Goal: Transaction & Acquisition: Purchase product/service

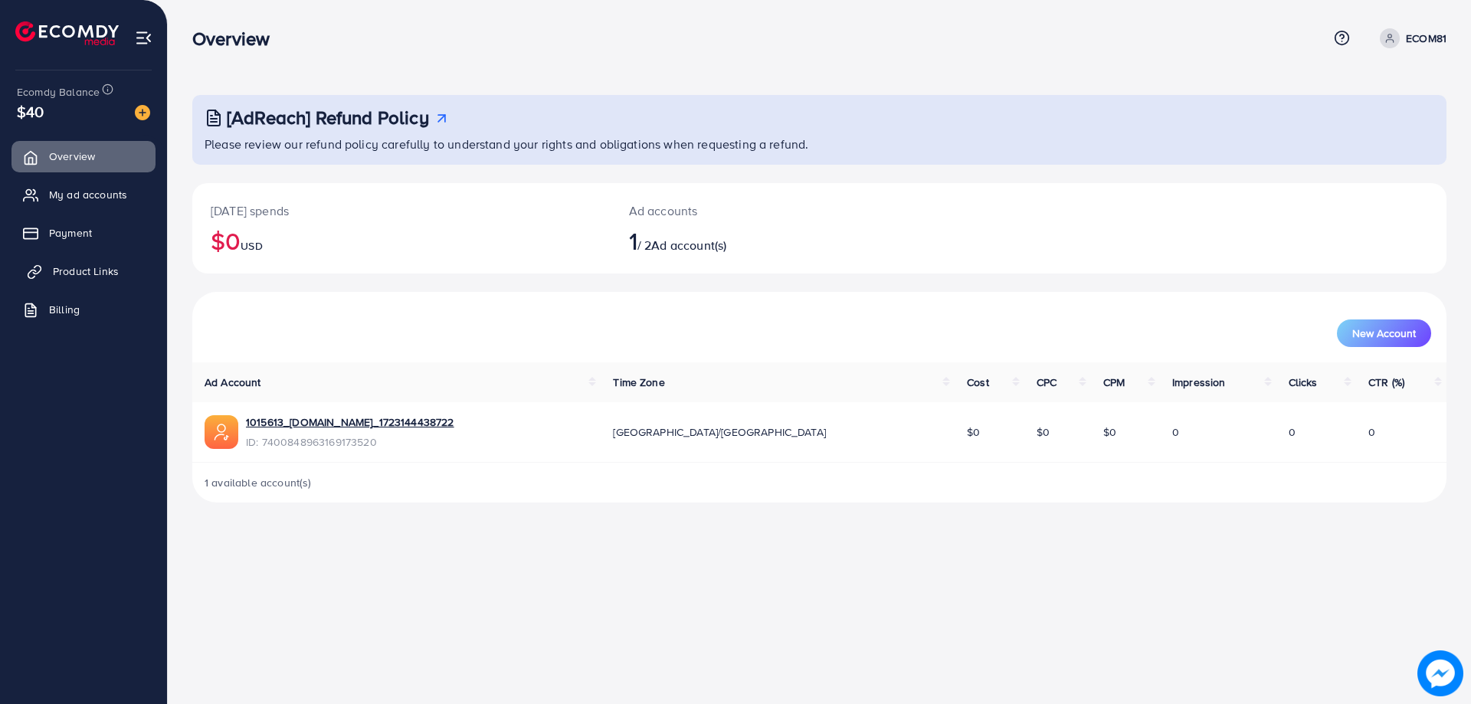
click at [94, 280] on link "Product Links" at bounding box center [83, 271] width 144 height 31
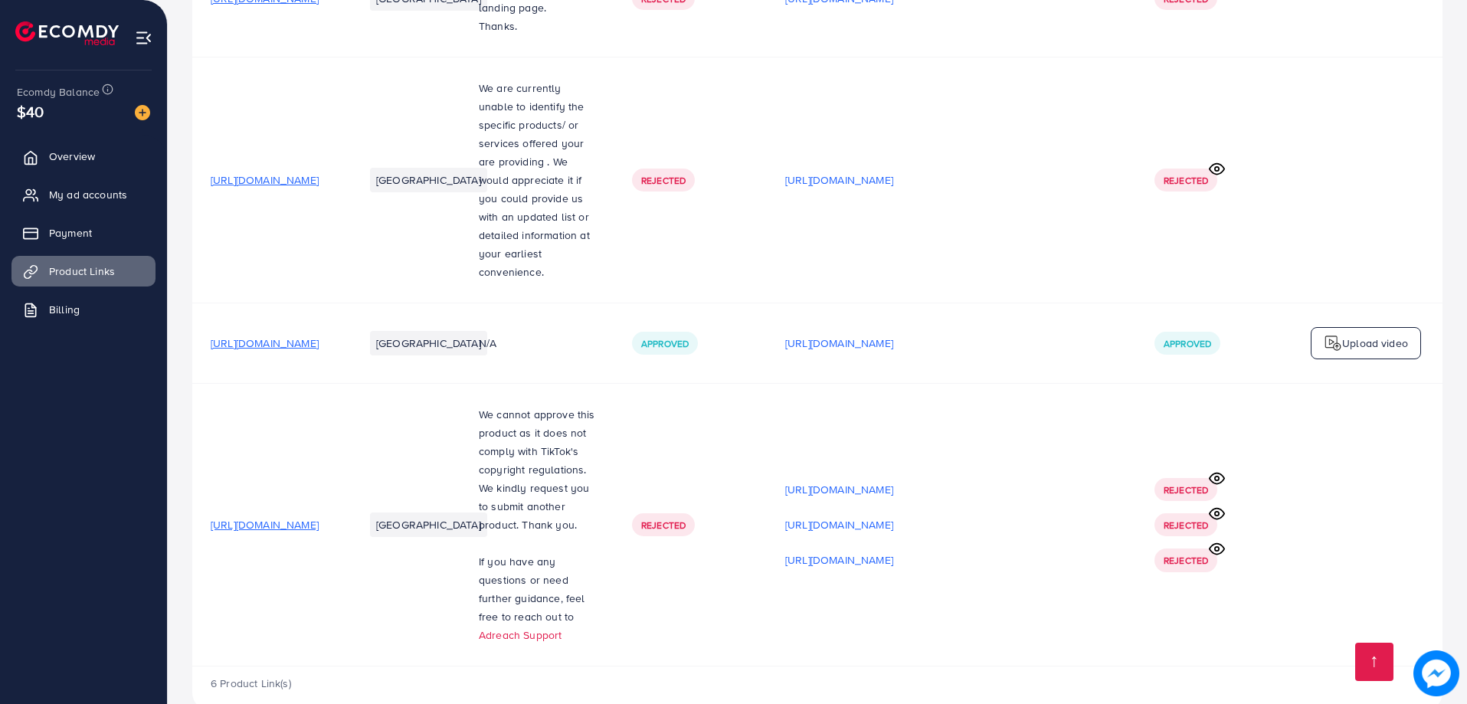
scroll to position [463, 0]
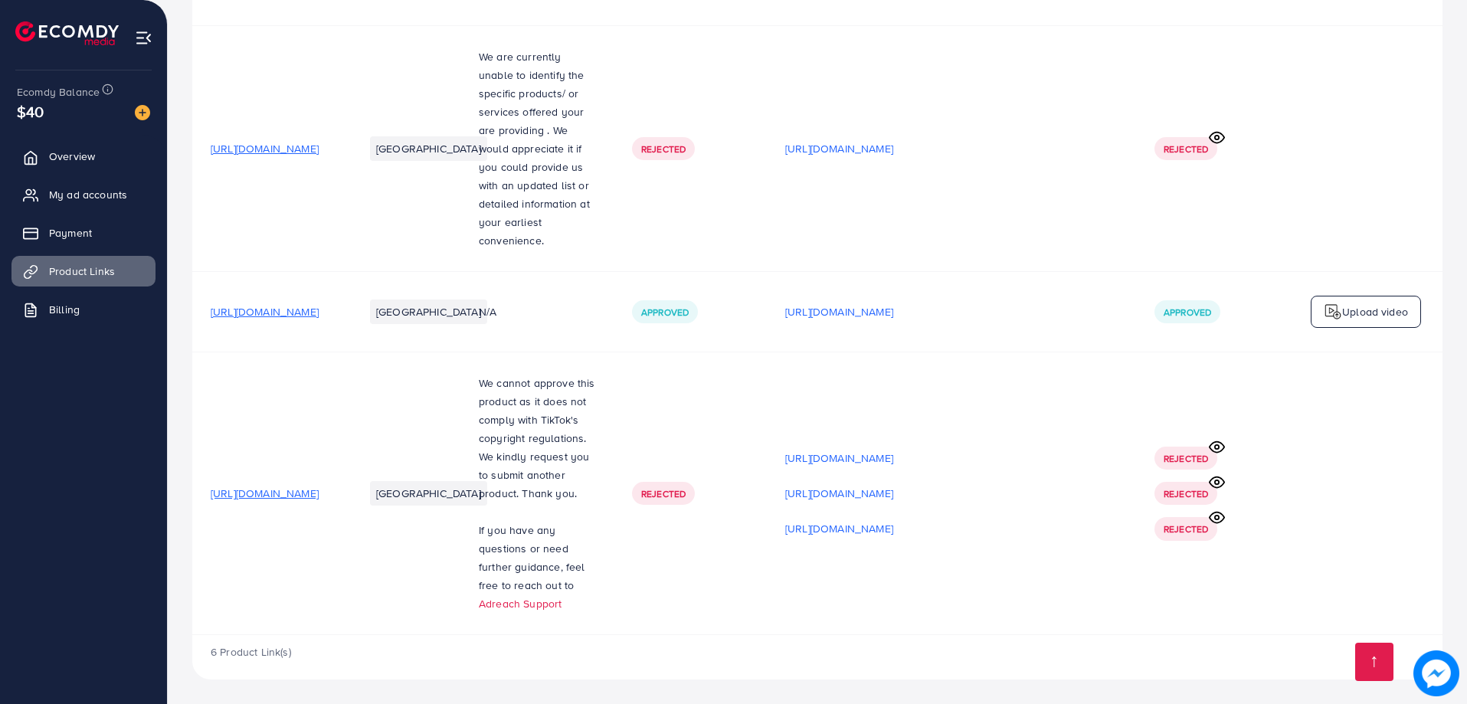
drag, startPoint x: 314, startPoint y: 490, endPoint x: 296, endPoint y: 499, distance: 19.5
click at [296, 499] on span "[URL][DOMAIN_NAME]" at bounding box center [265, 493] width 108 height 15
click at [319, 308] on span "[URL][DOMAIN_NAME]" at bounding box center [265, 311] width 108 height 15
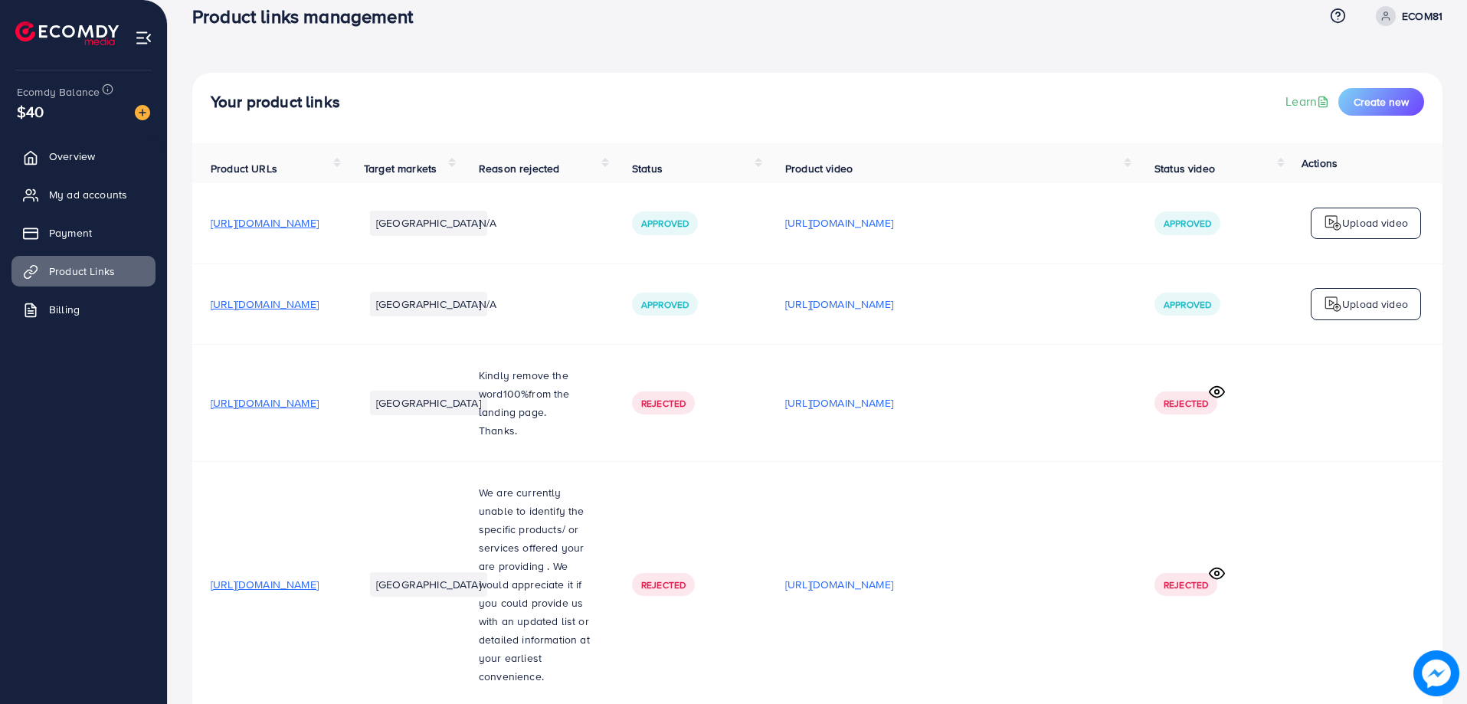
scroll to position [0, 0]
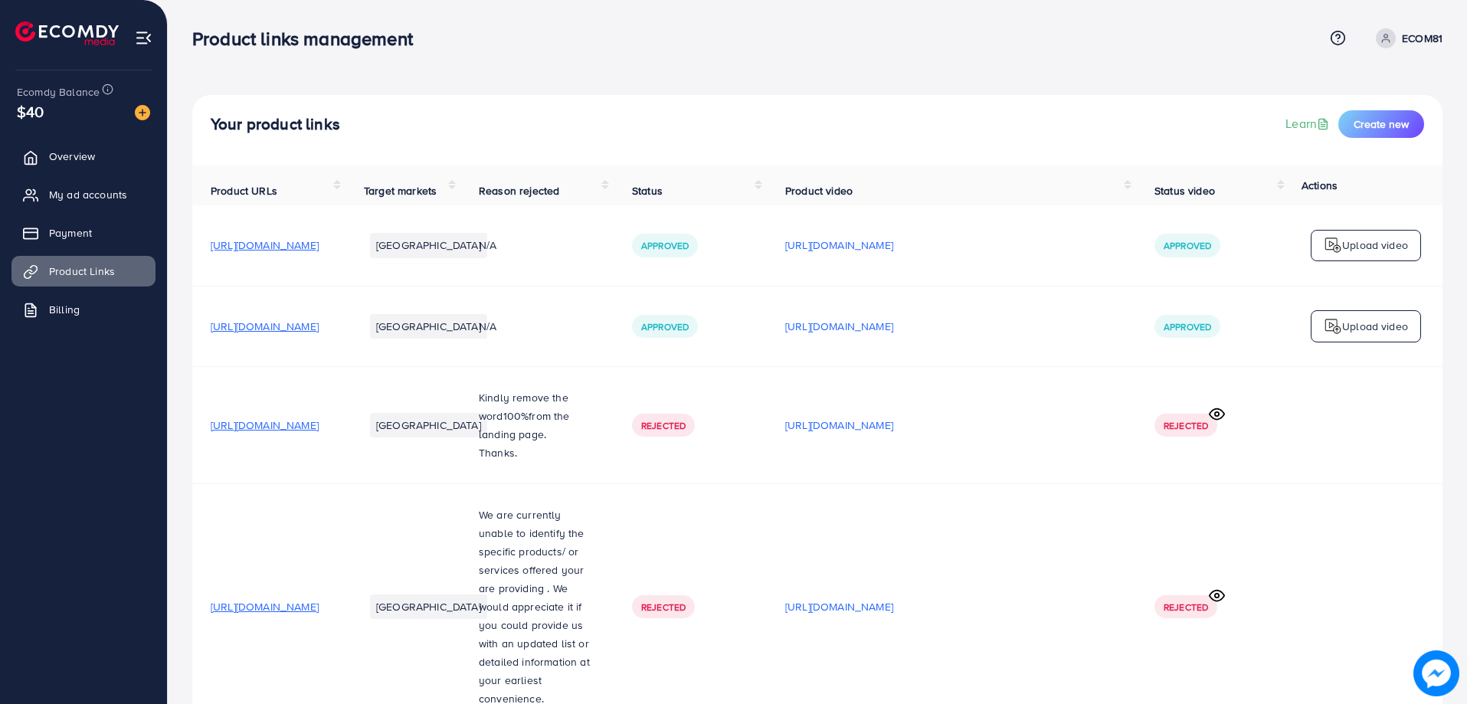
click at [1400, 108] on div "Your product links Learn Create new" at bounding box center [817, 130] width 1250 height 70
click at [1395, 119] on span "Create new" at bounding box center [1381, 123] width 55 height 15
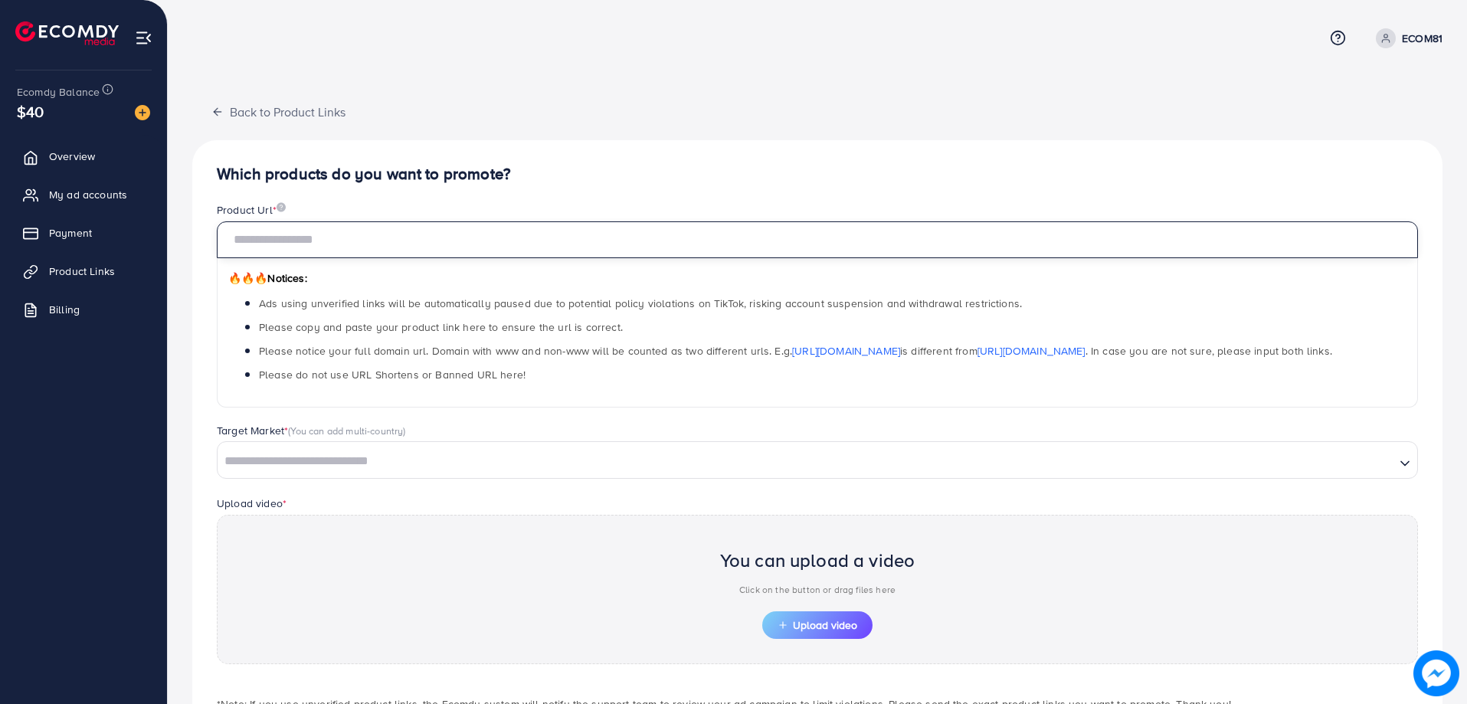
click at [632, 247] on input "text" at bounding box center [817, 239] width 1201 height 37
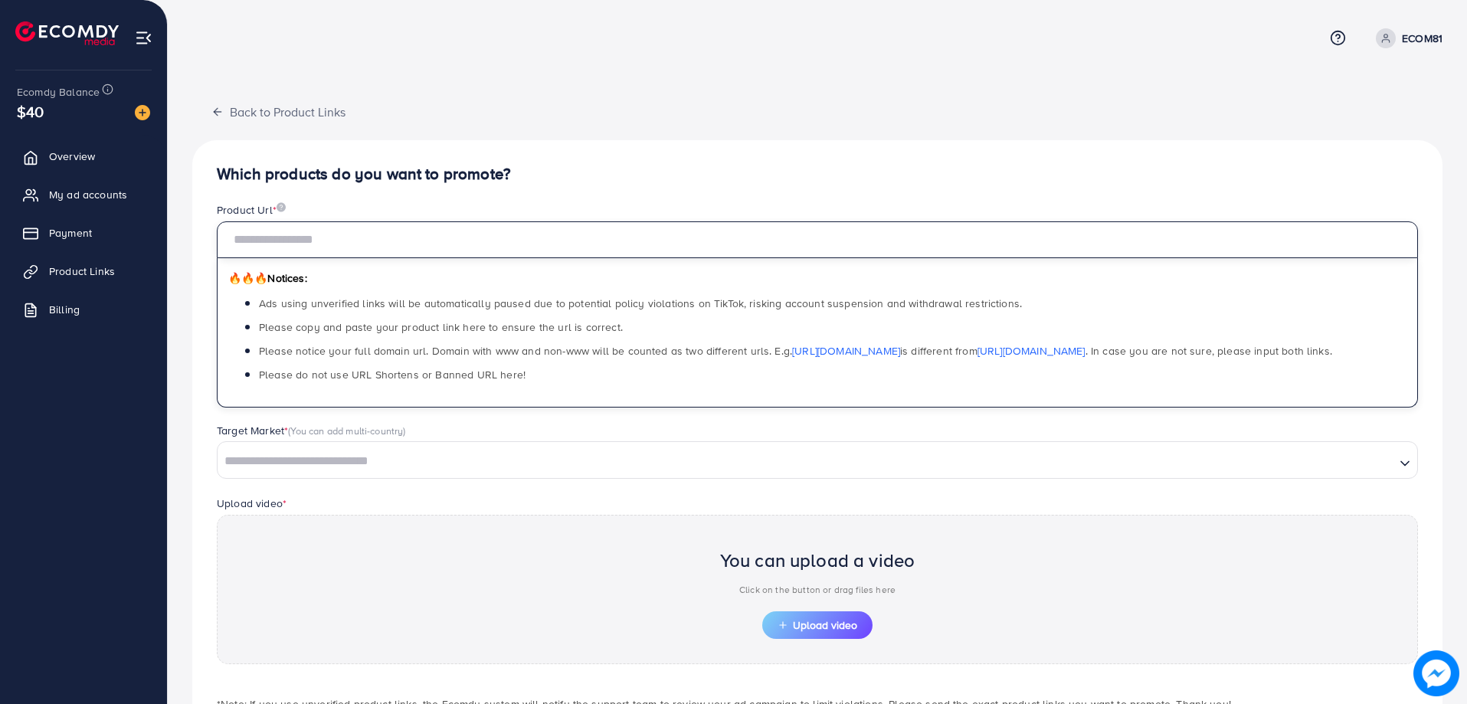
paste input "**********"
type input "**********"
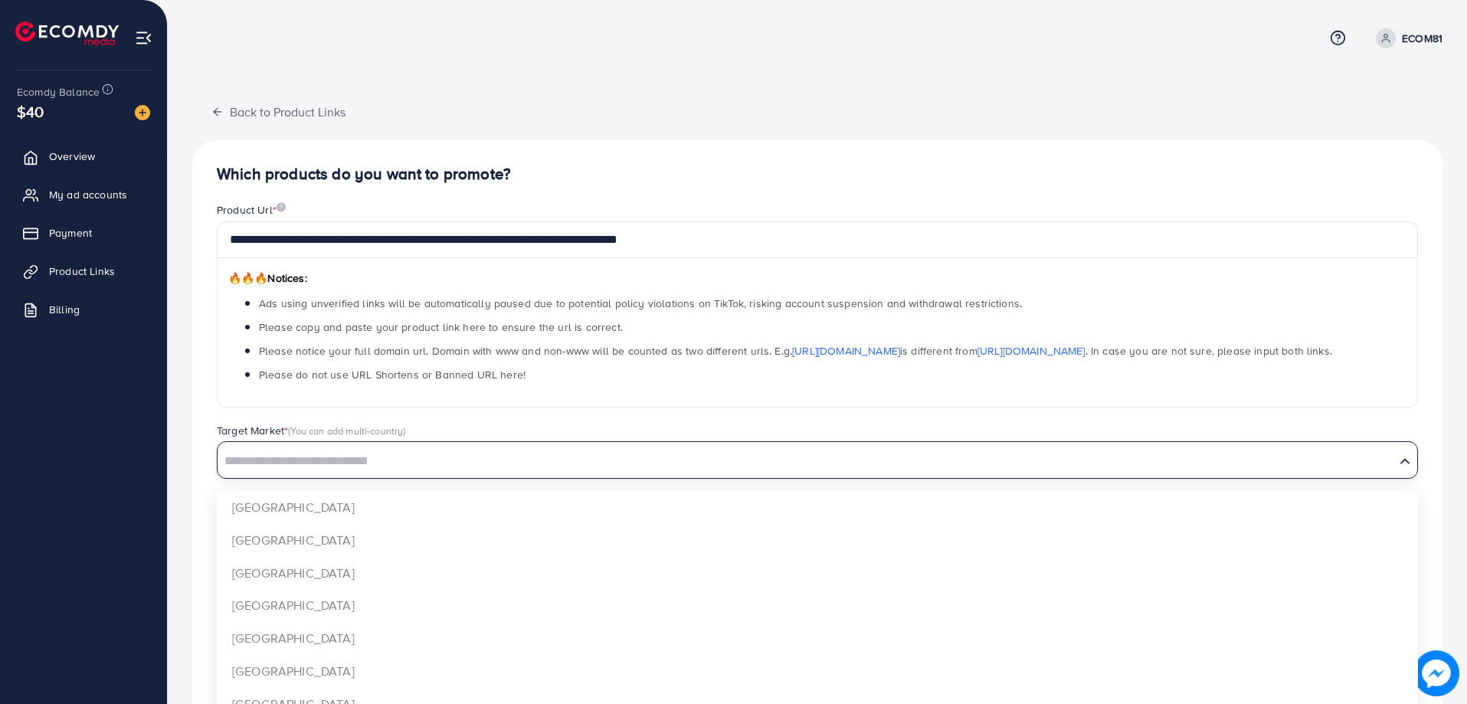
click at [415, 470] on input "Search for option" at bounding box center [806, 462] width 1174 height 24
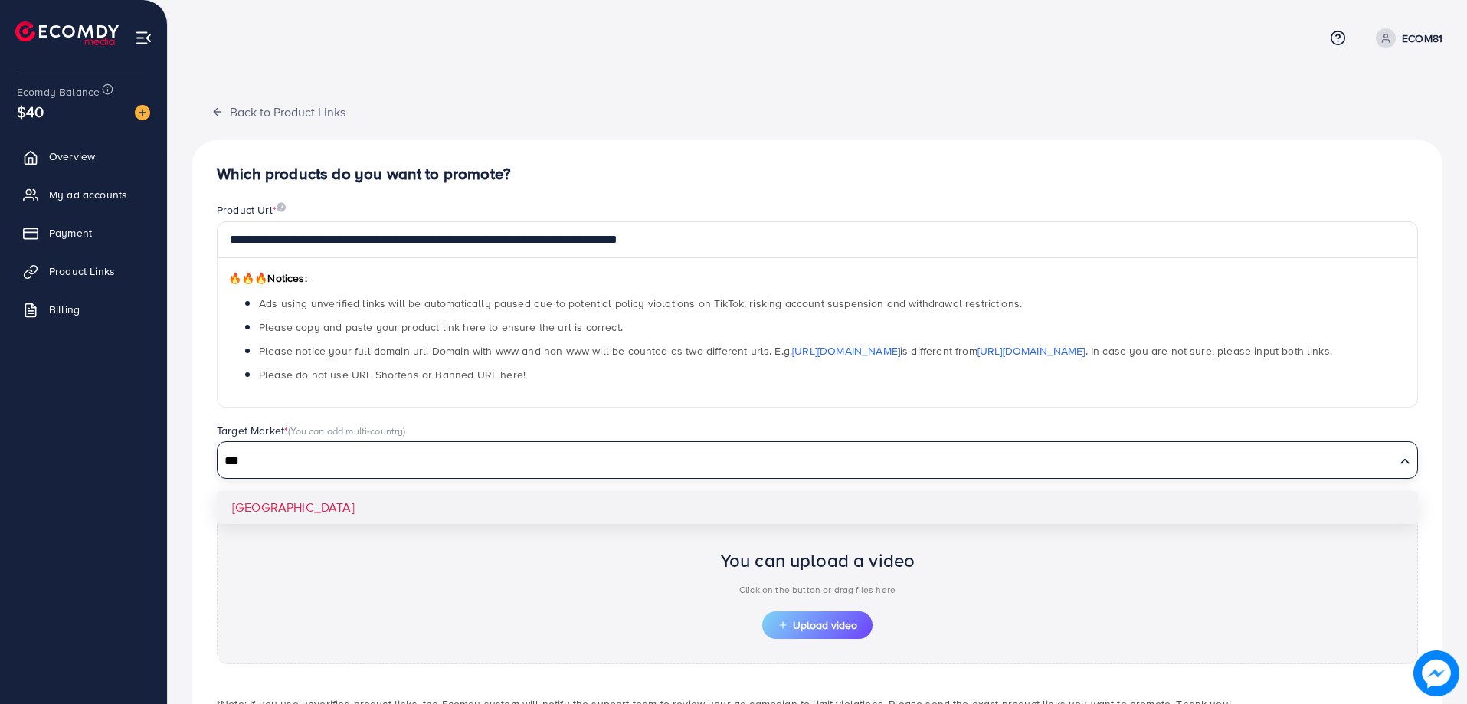
type input "***"
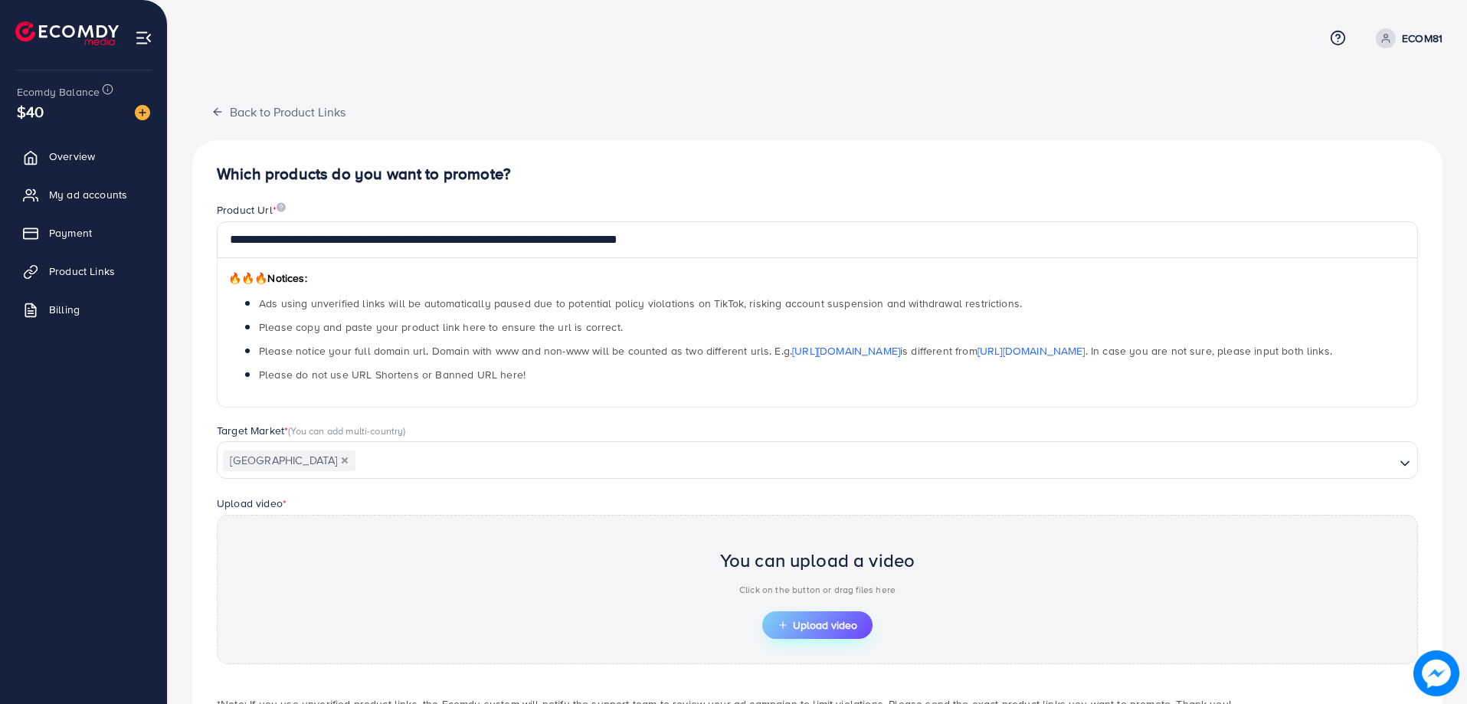
click at [862, 618] on button "Upload video" at bounding box center [817, 625] width 110 height 28
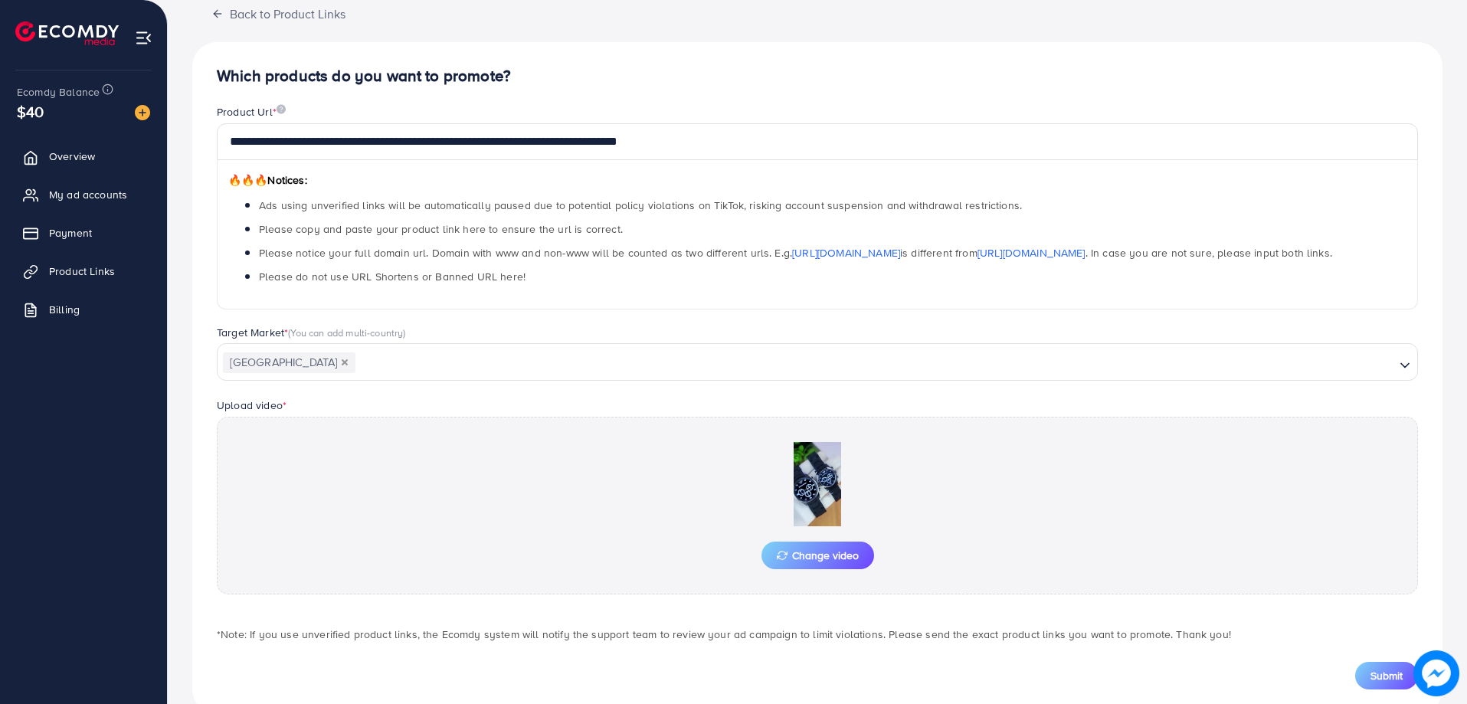
scroll to position [133, 0]
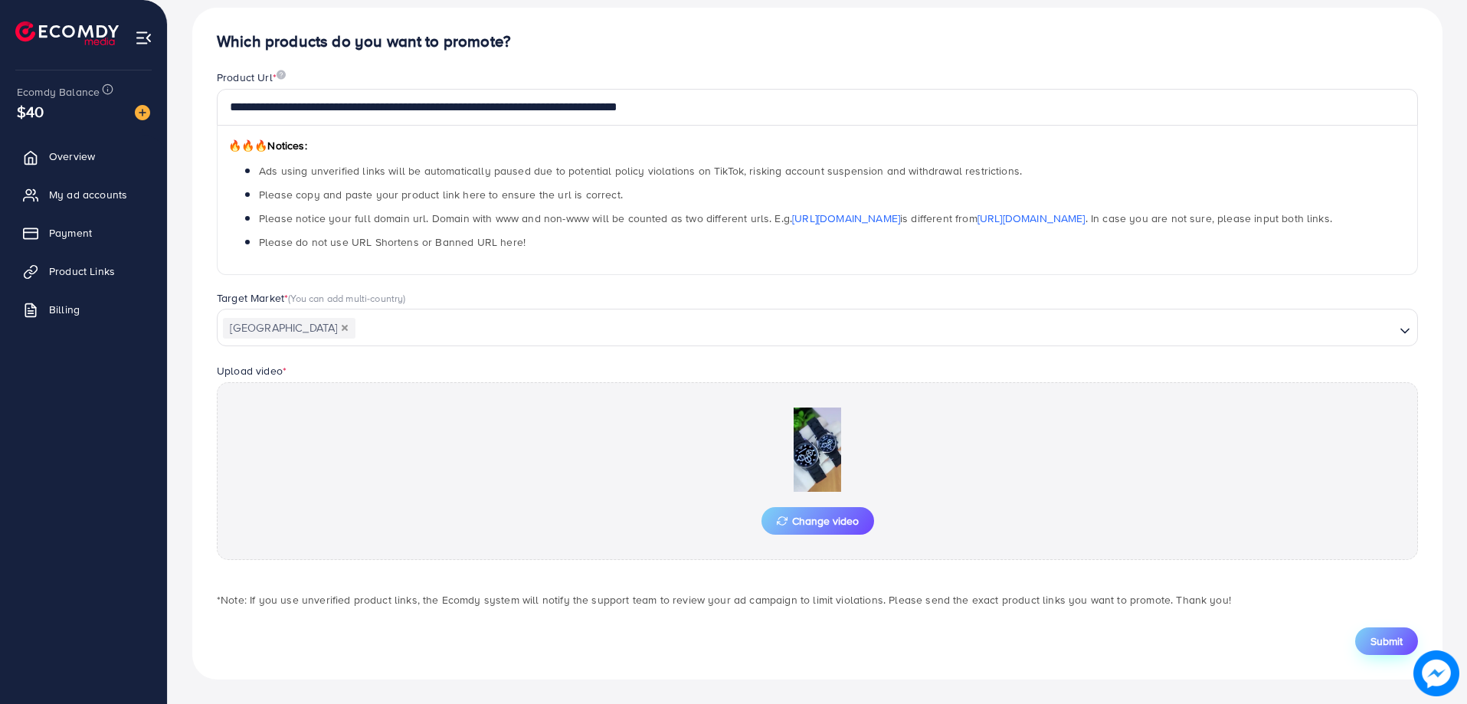
click at [1379, 643] on span "Submit" at bounding box center [1386, 640] width 32 height 15
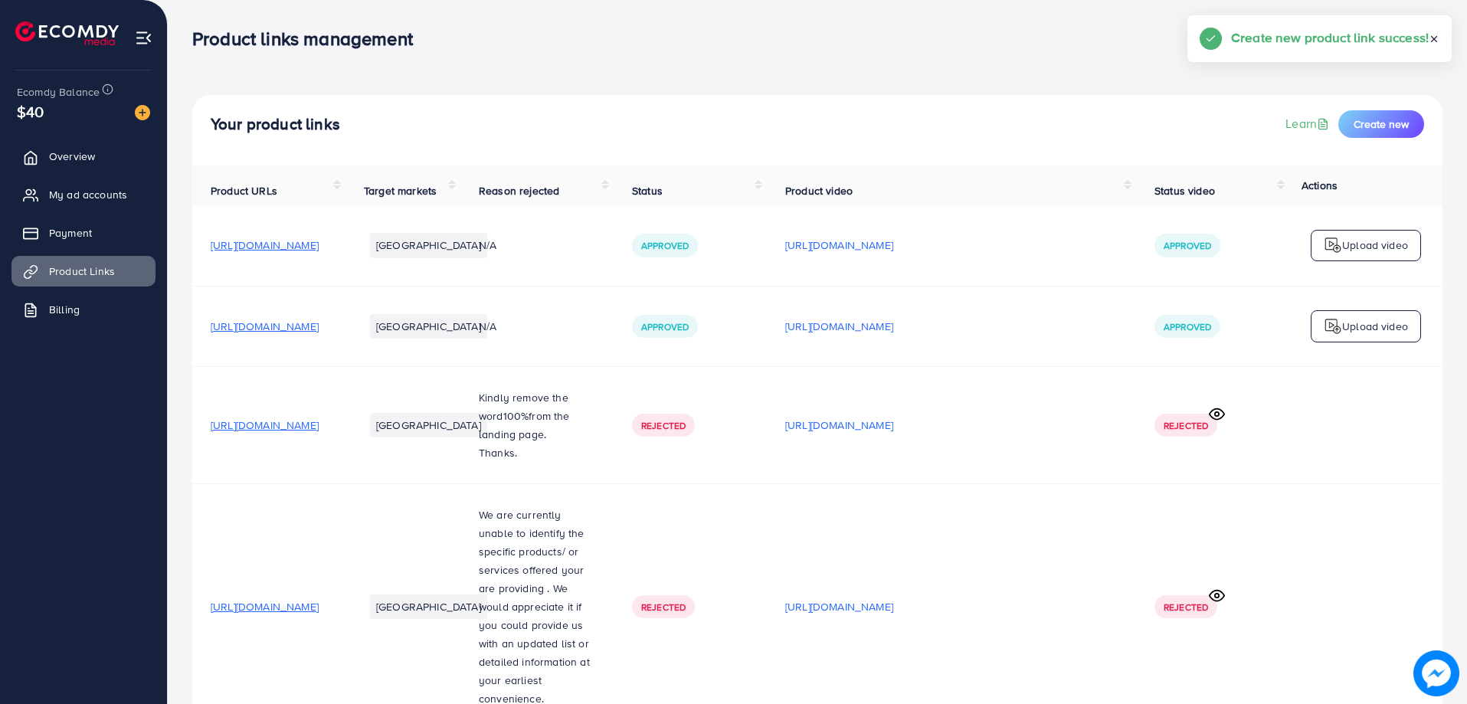
click at [1386, 107] on div "Your product links Learn Create new" at bounding box center [817, 130] width 1250 height 70
click at [1386, 115] on button "Create new" at bounding box center [1381, 124] width 86 height 28
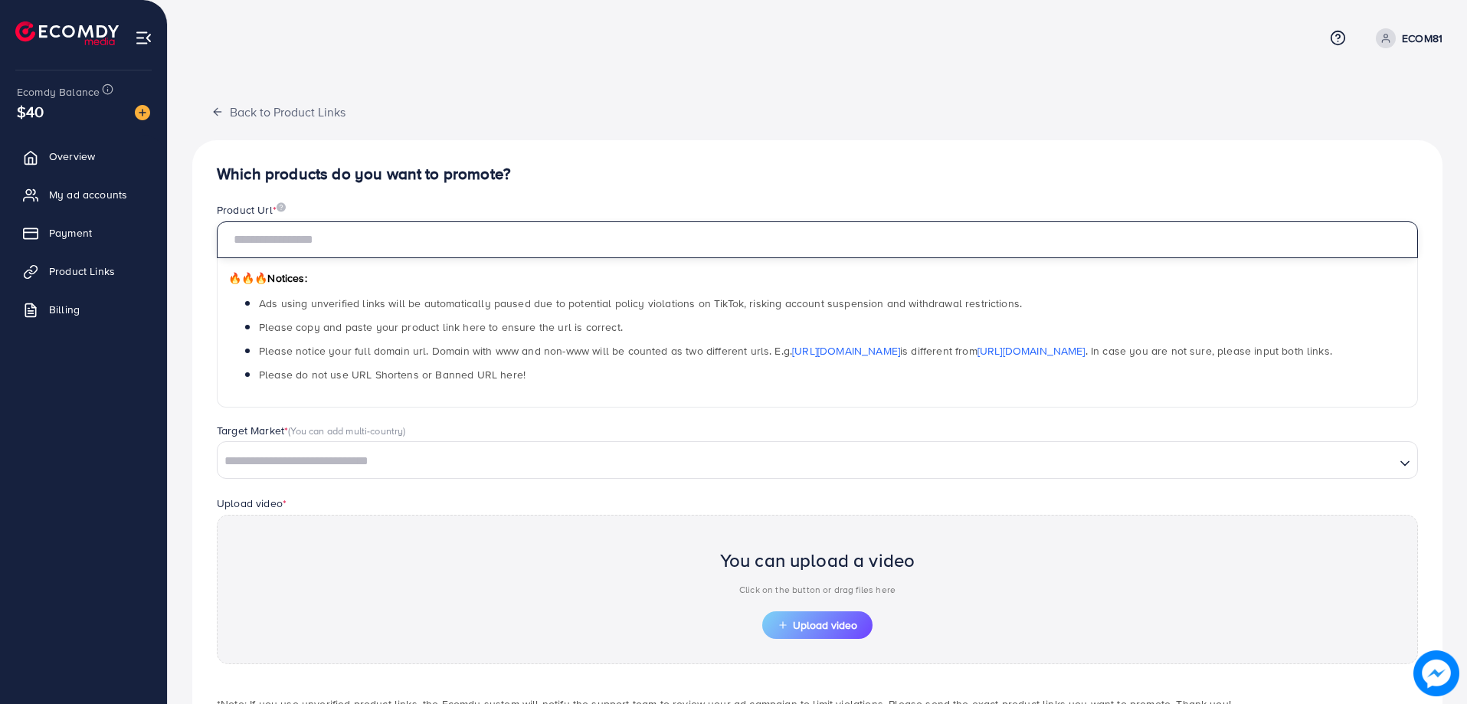
click at [489, 247] on input "text" at bounding box center [817, 239] width 1201 height 37
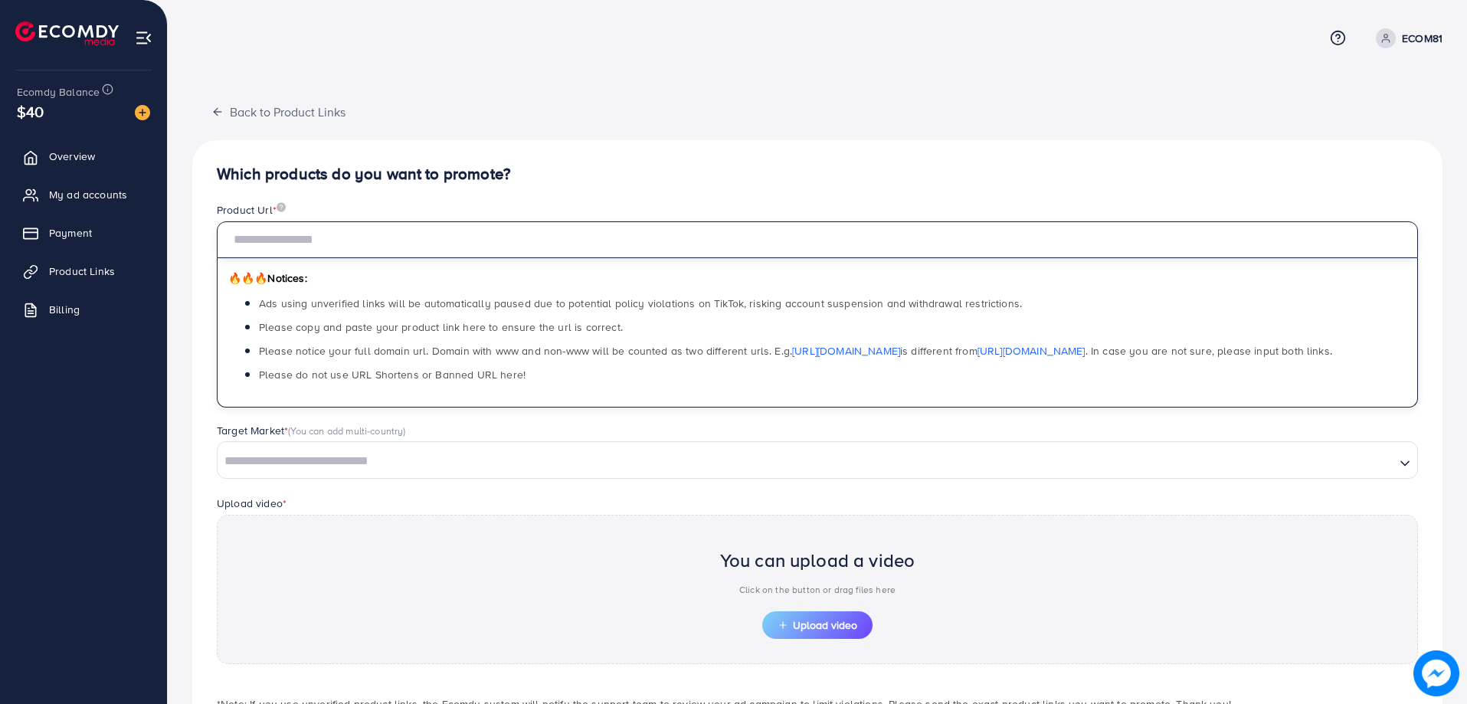
paste input "**********"
type input "**********"
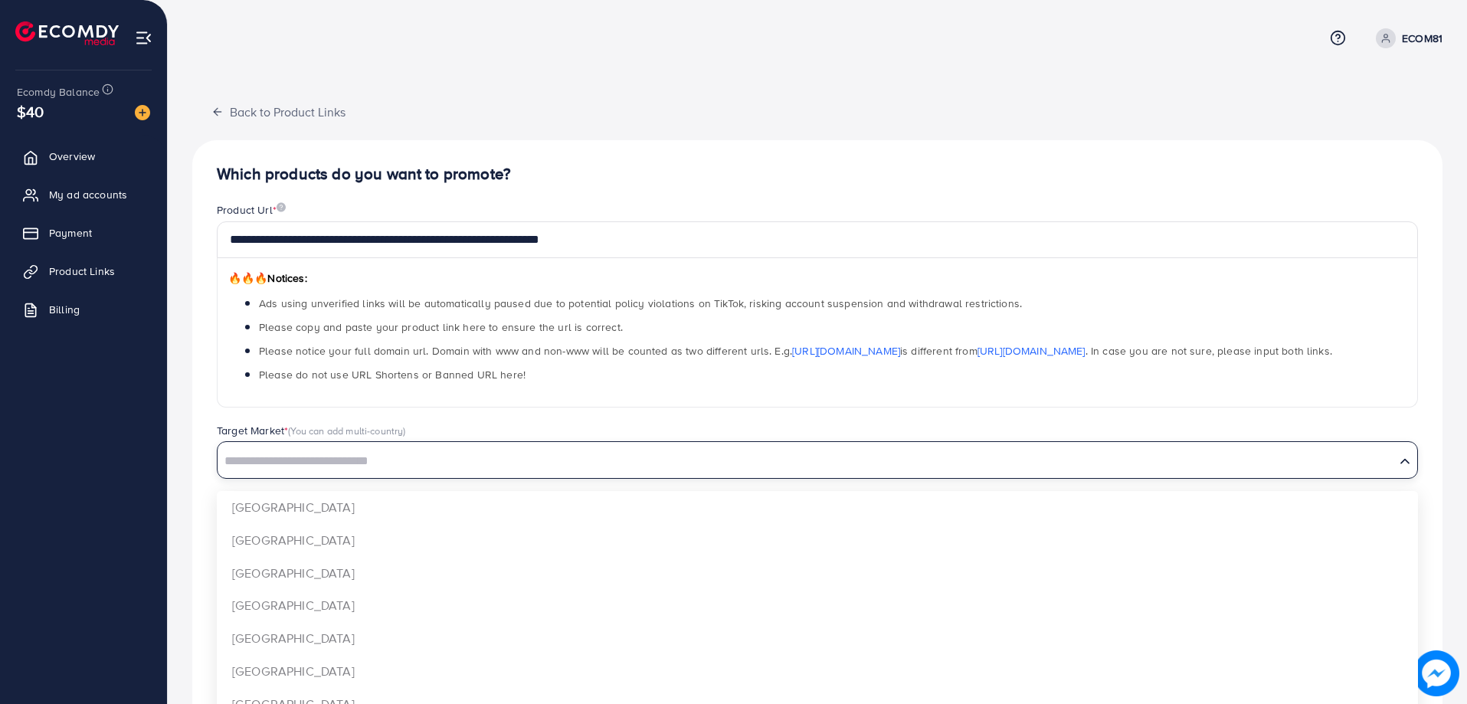
click at [479, 442] on div "Loading..." at bounding box center [817, 459] width 1201 height 37
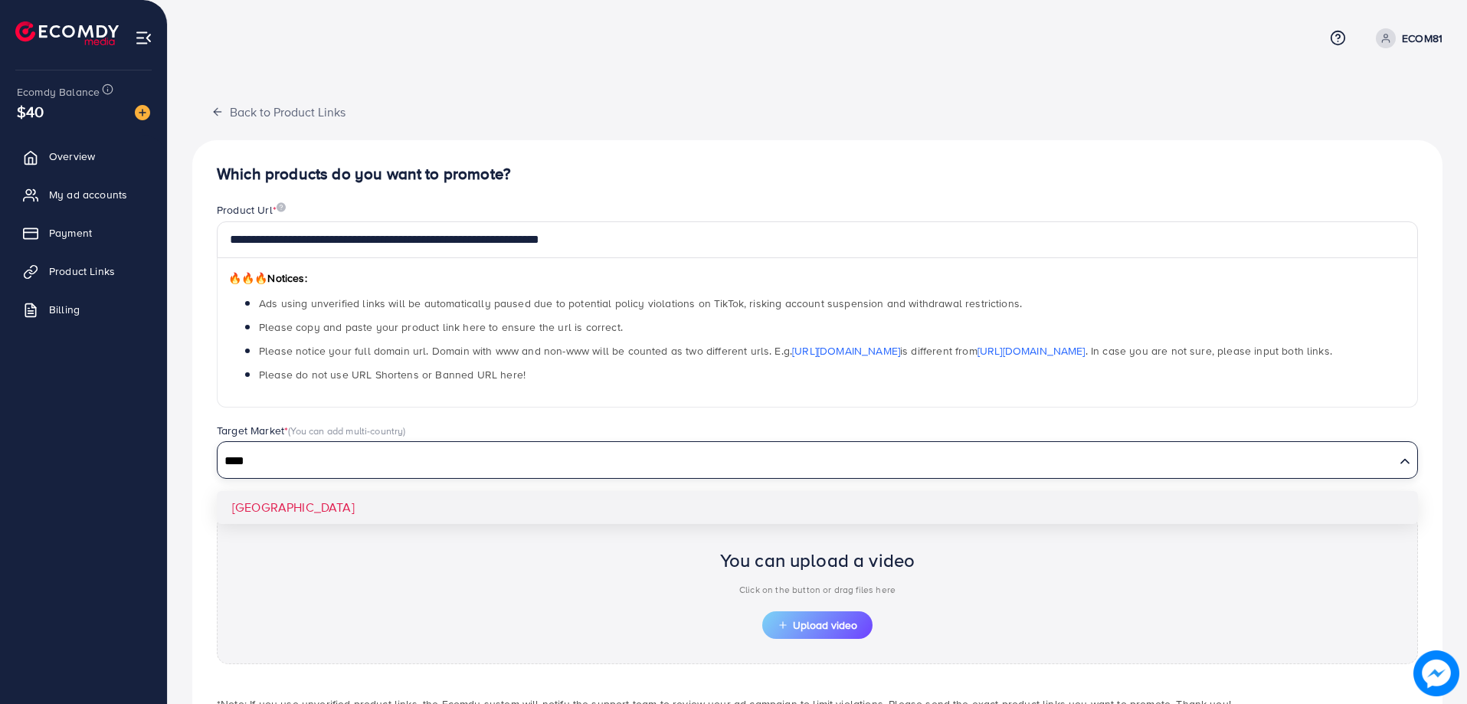
type input "****"
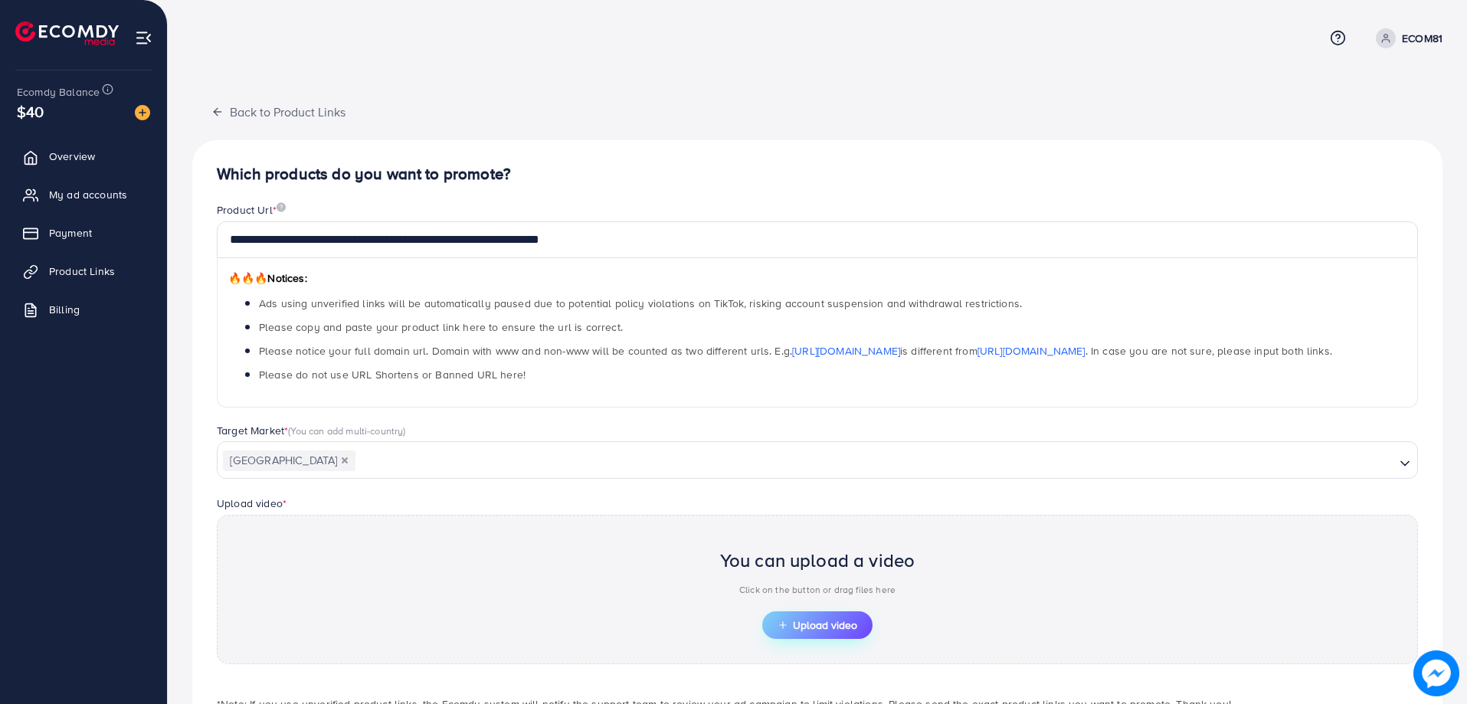
click at [807, 627] on span "Upload video" at bounding box center [818, 625] width 80 height 11
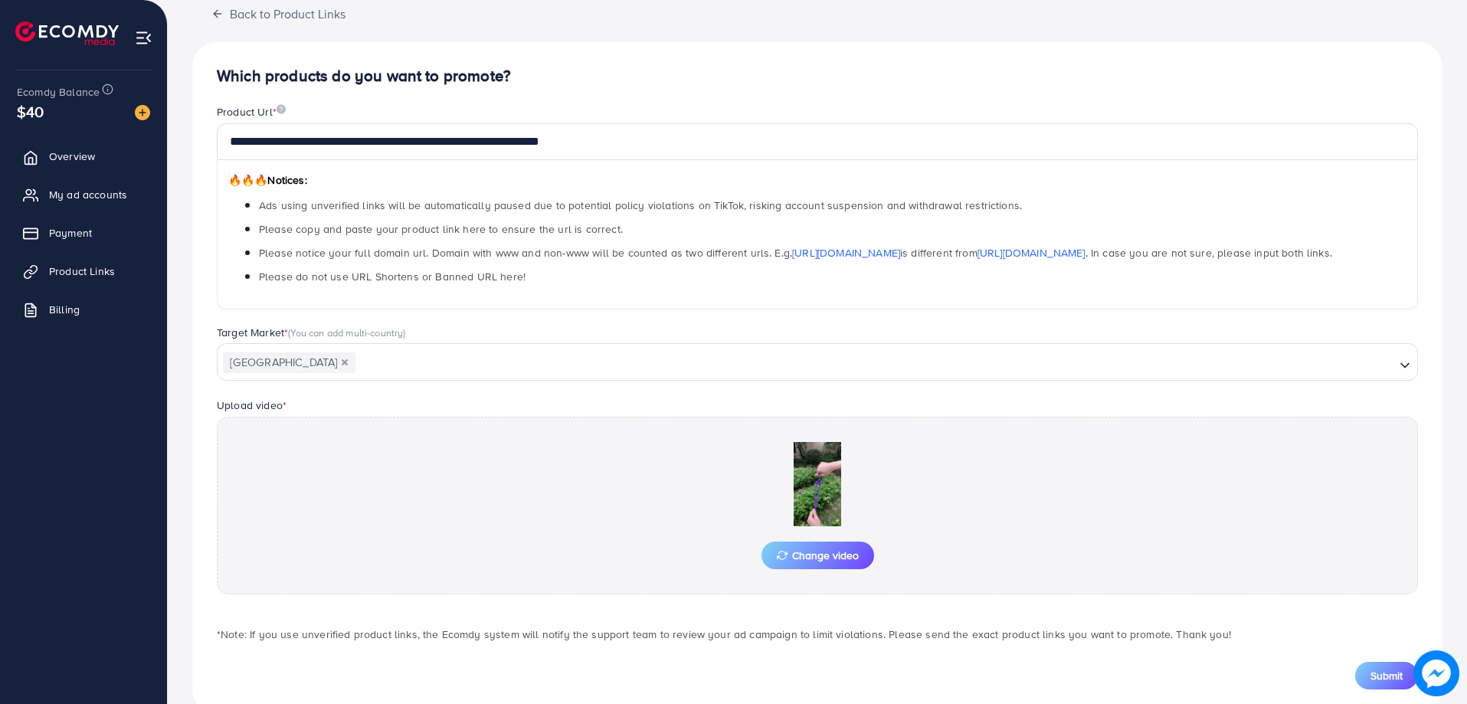
scroll to position [133, 0]
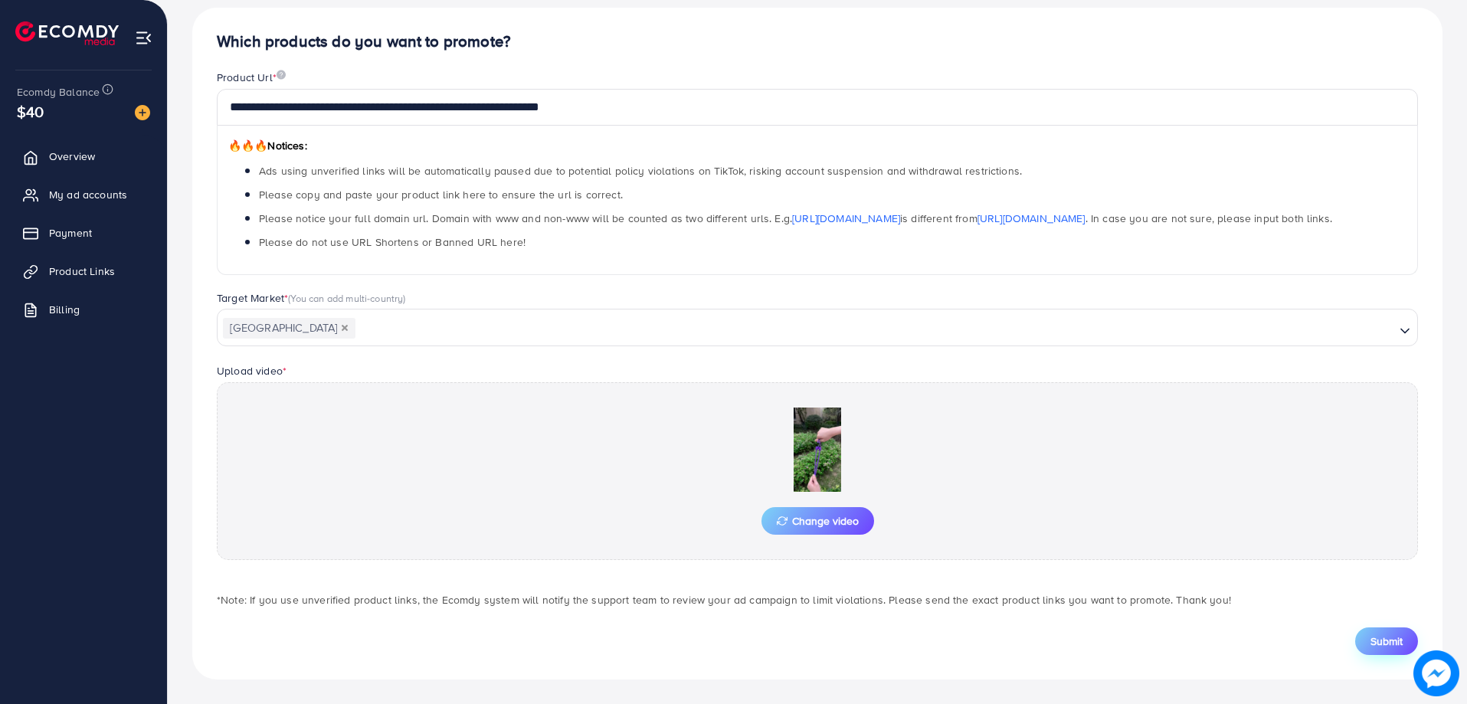
click at [1382, 637] on span "Submit" at bounding box center [1386, 640] width 32 height 15
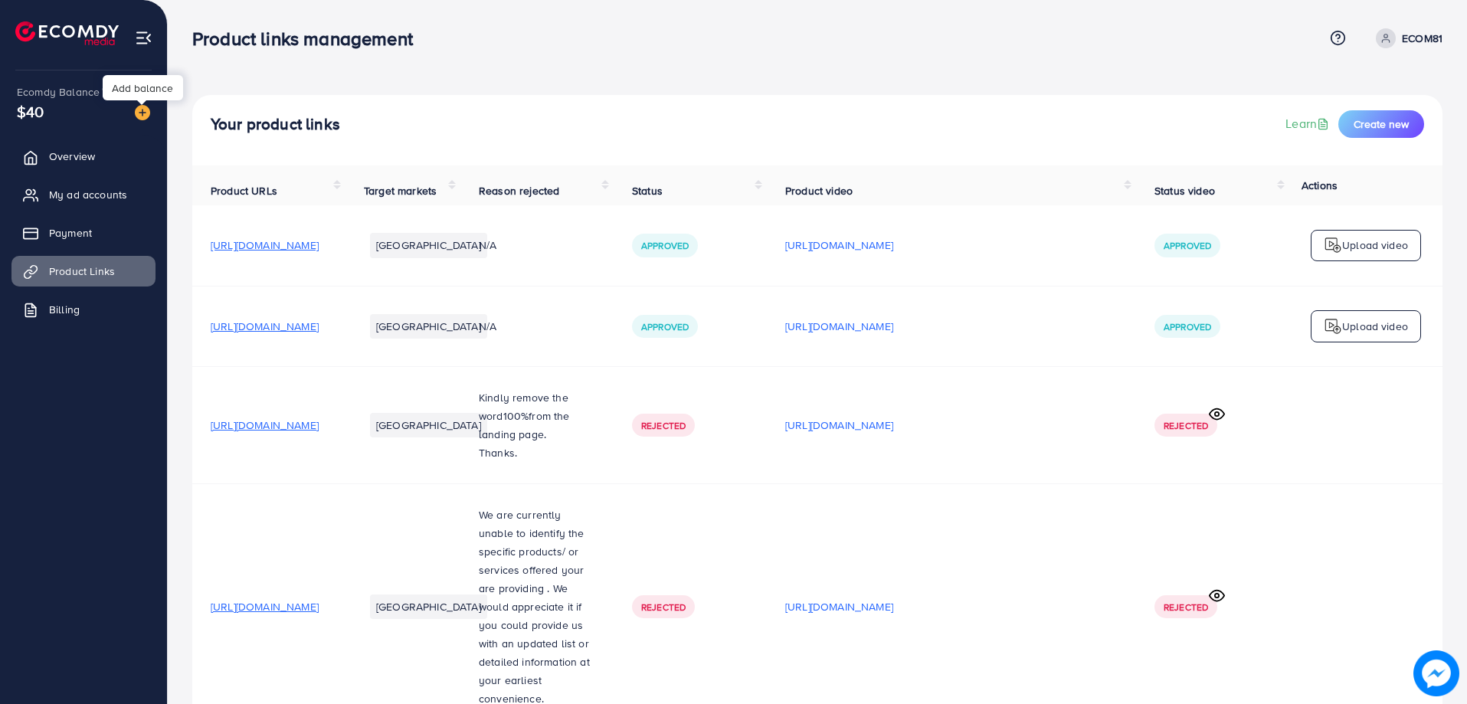
click at [139, 111] on img at bounding box center [142, 112] width 15 height 15
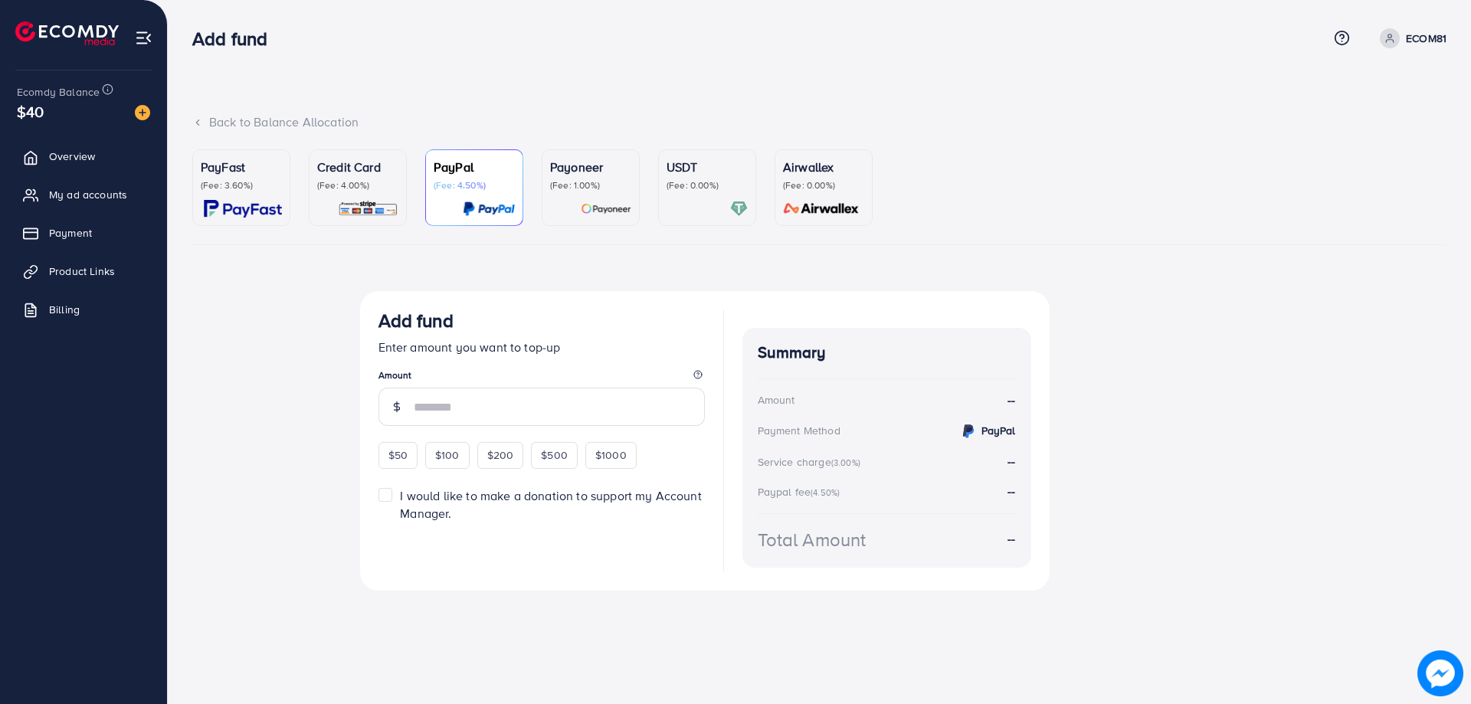
click at [677, 194] on div "USDT (Fee: 0.00%)" at bounding box center [706, 188] width 81 height 60
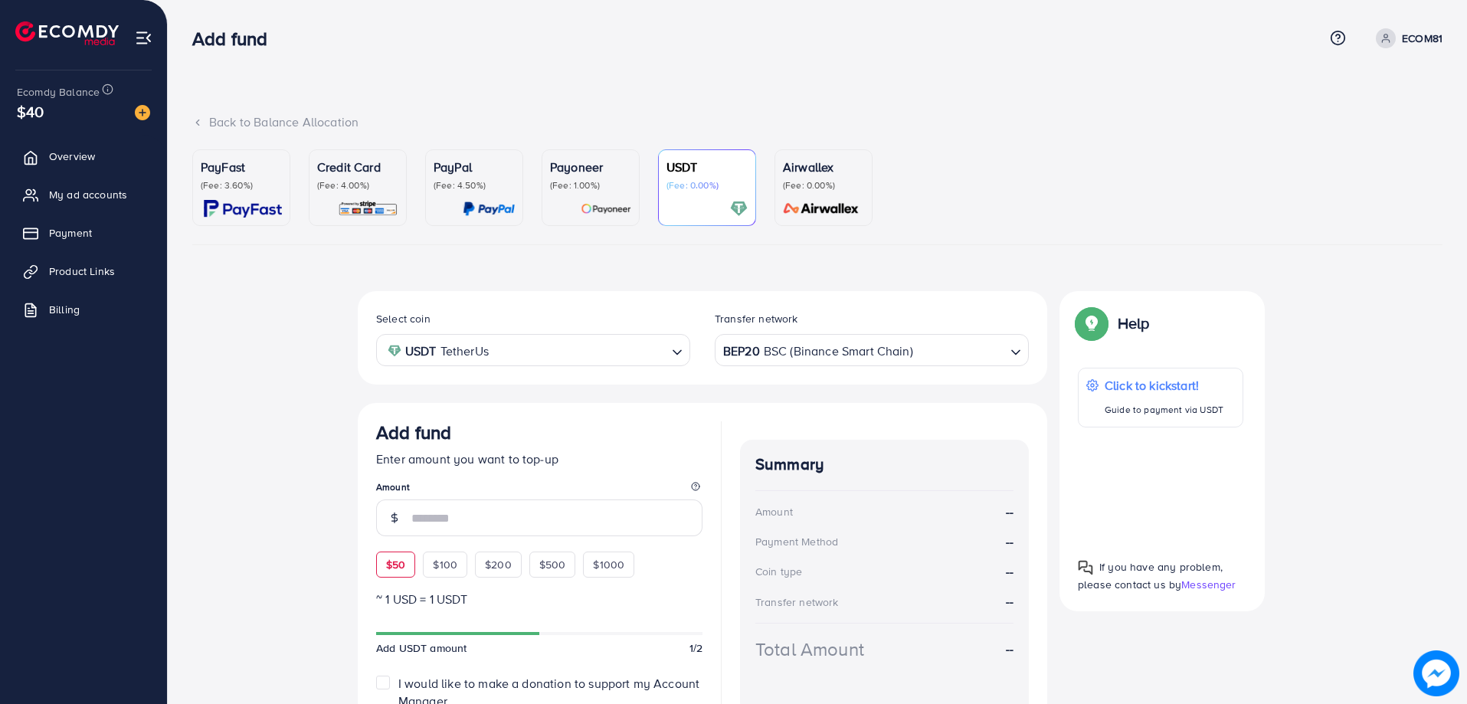
click at [388, 569] on span "$50" at bounding box center [395, 564] width 19 height 15
type input "**"
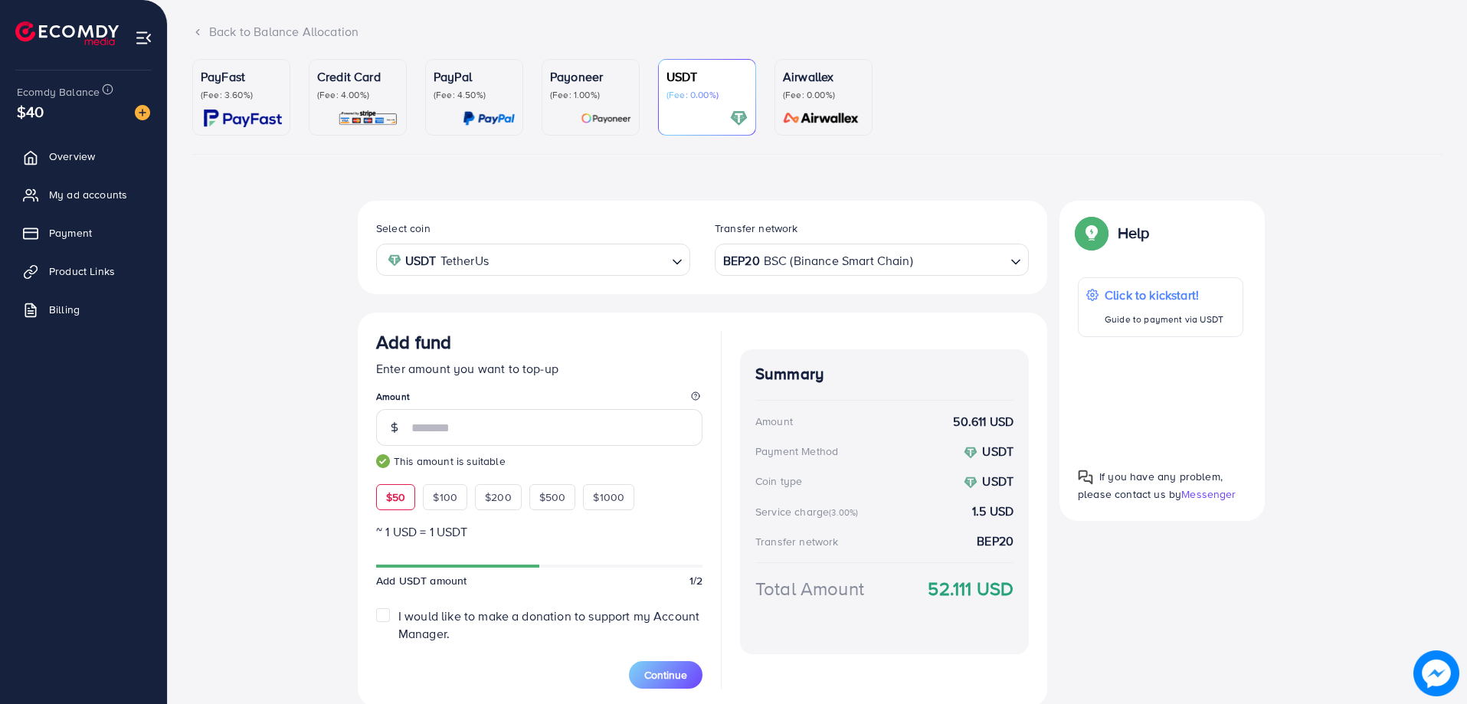
scroll to position [128, 0]
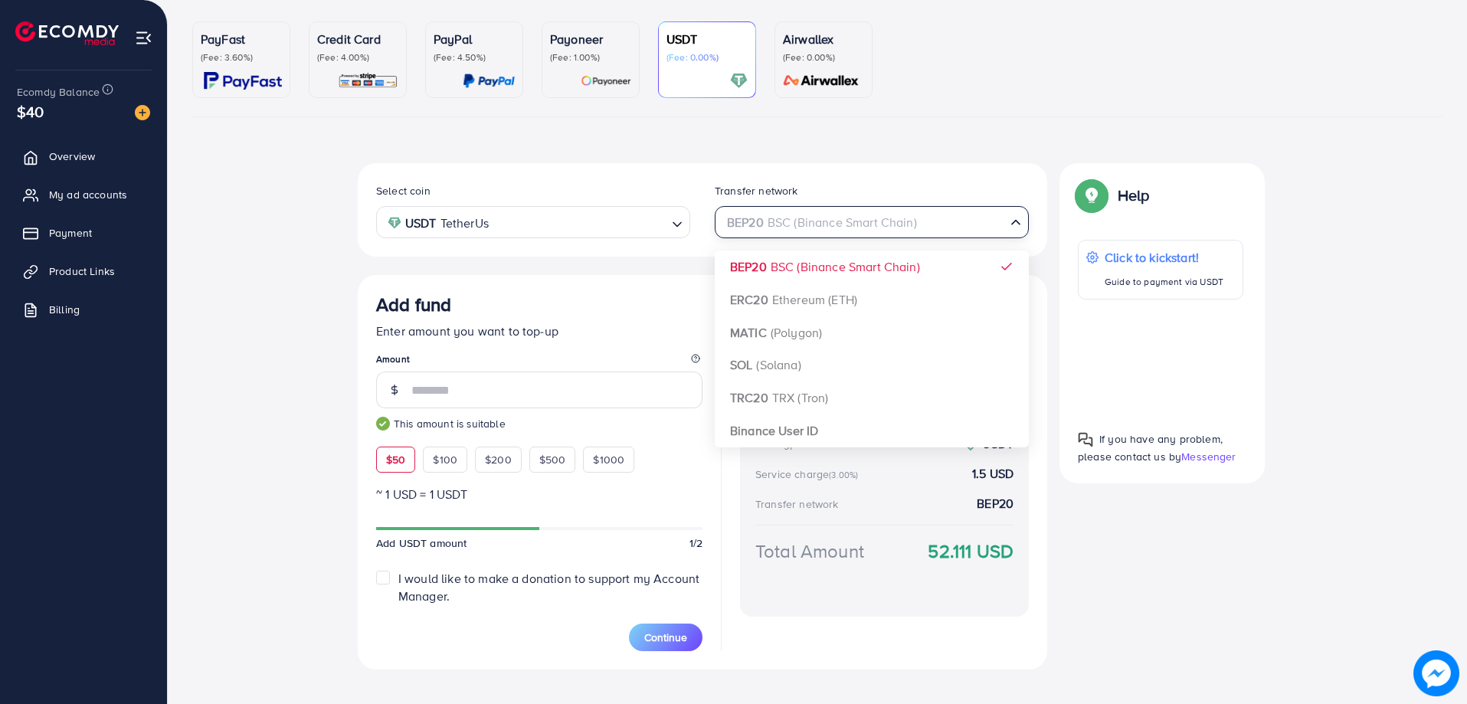
click at [870, 222] on div "BEP20 BSC (Binance Smart Chain)" at bounding box center [863, 221] width 286 height 27
click at [830, 307] on div "Select coin USDT TetherUs Loading... Transfer network BEP20 BSC (Binance Smart …" at bounding box center [702, 416] width 689 height 506
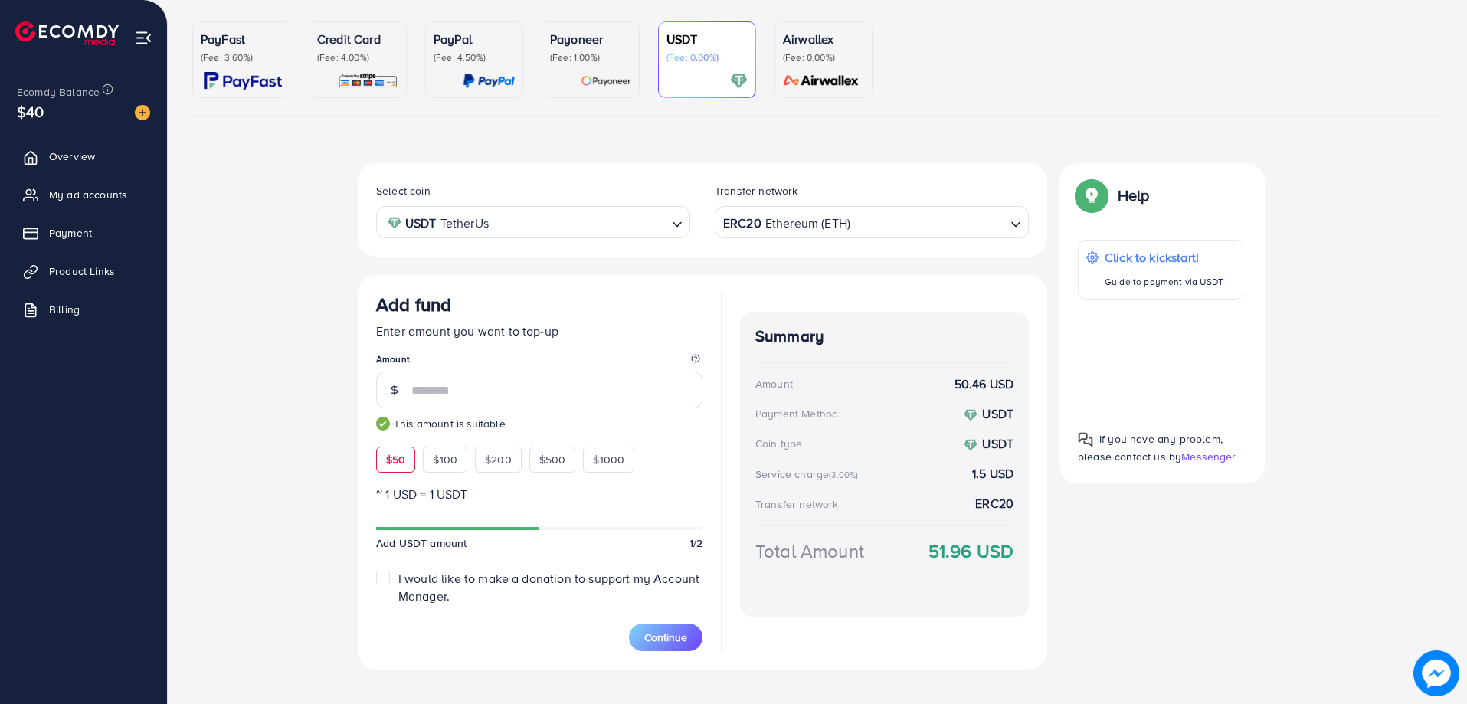
click at [817, 229] on div "ERC20 Ethereum (ETH)" at bounding box center [863, 221] width 286 height 27
click at [785, 404] on div "Select coin USDT TetherUs Loading... Transfer network TRC20 TRX (Tron) Loading.…" at bounding box center [702, 417] width 689 height 509
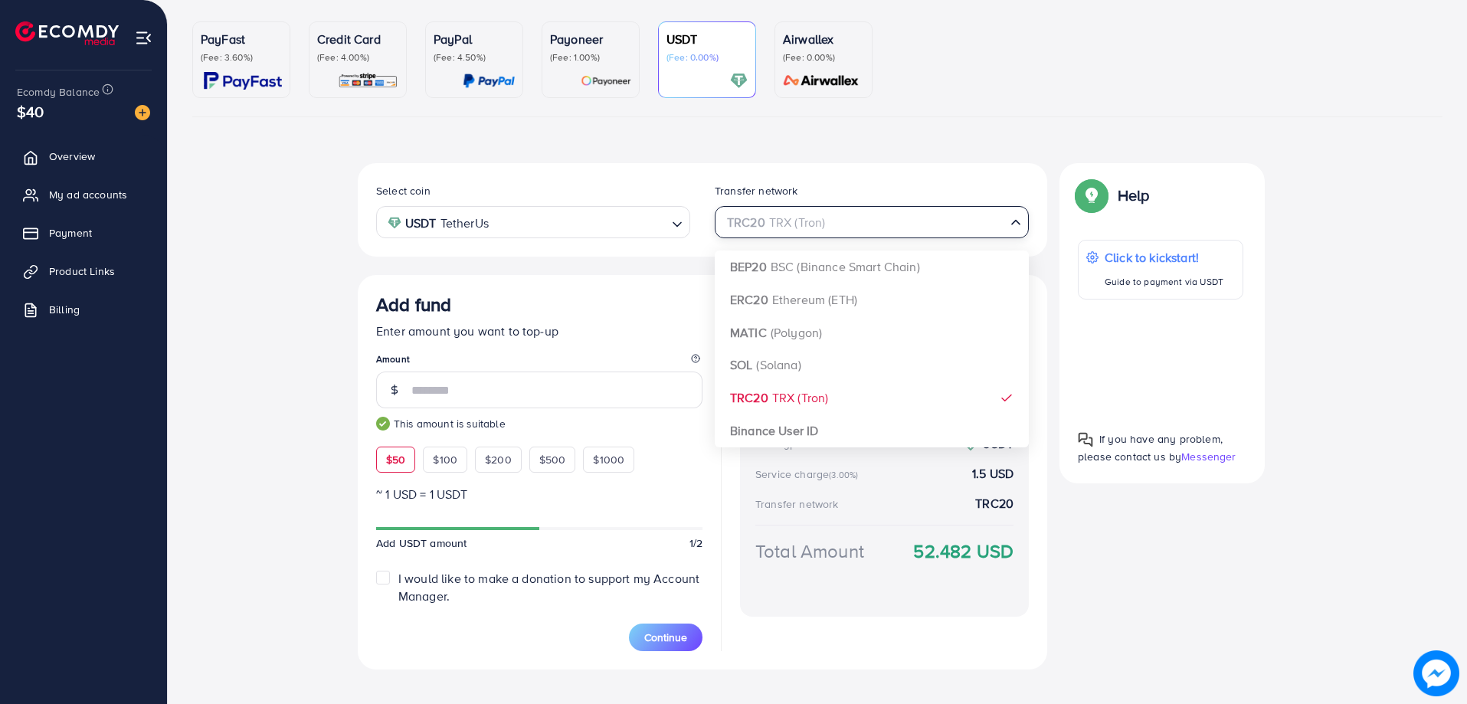
click at [800, 234] on div "TRC20 TRX (Tron)" at bounding box center [863, 221] width 286 height 27
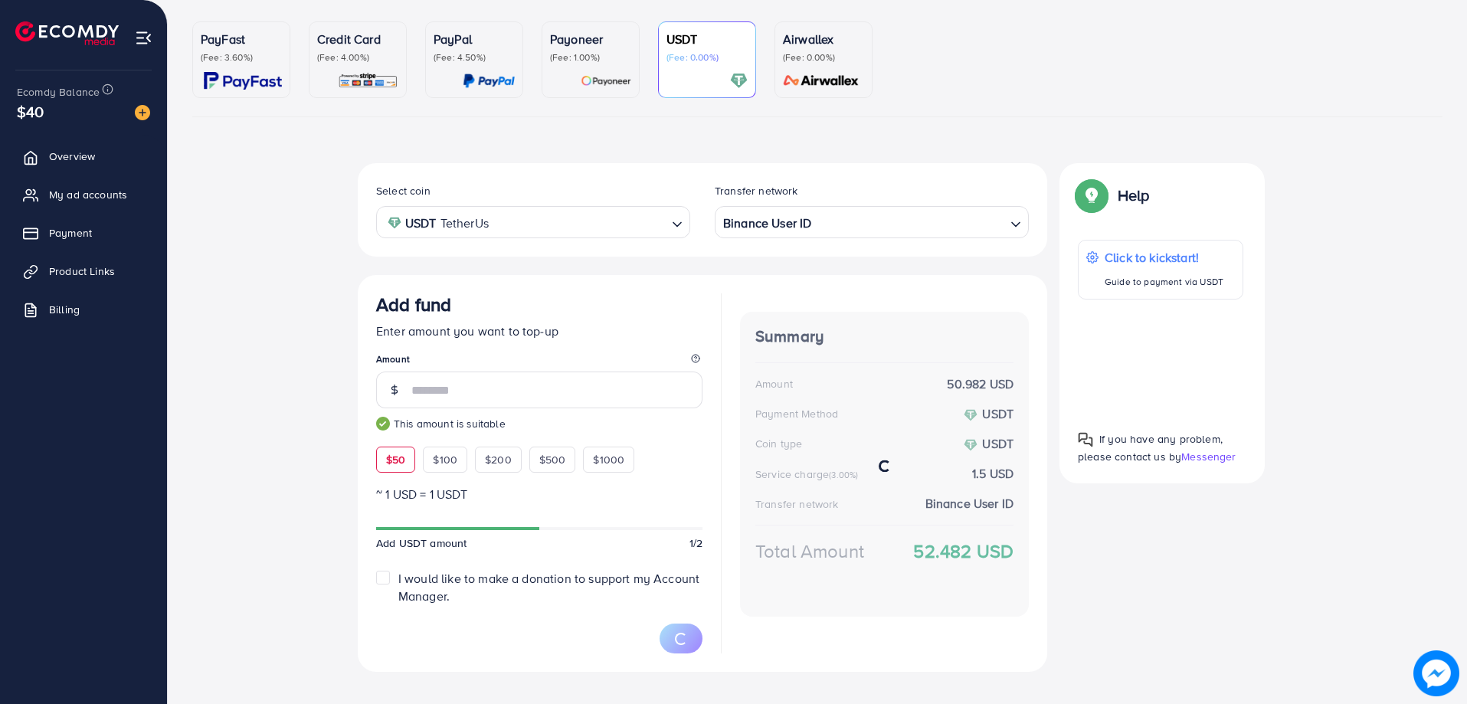
click at [822, 425] on div "Select coin USDT TetherUs Loading... Transfer network Binance User ID Loading..…" at bounding box center [702, 417] width 689 height 509
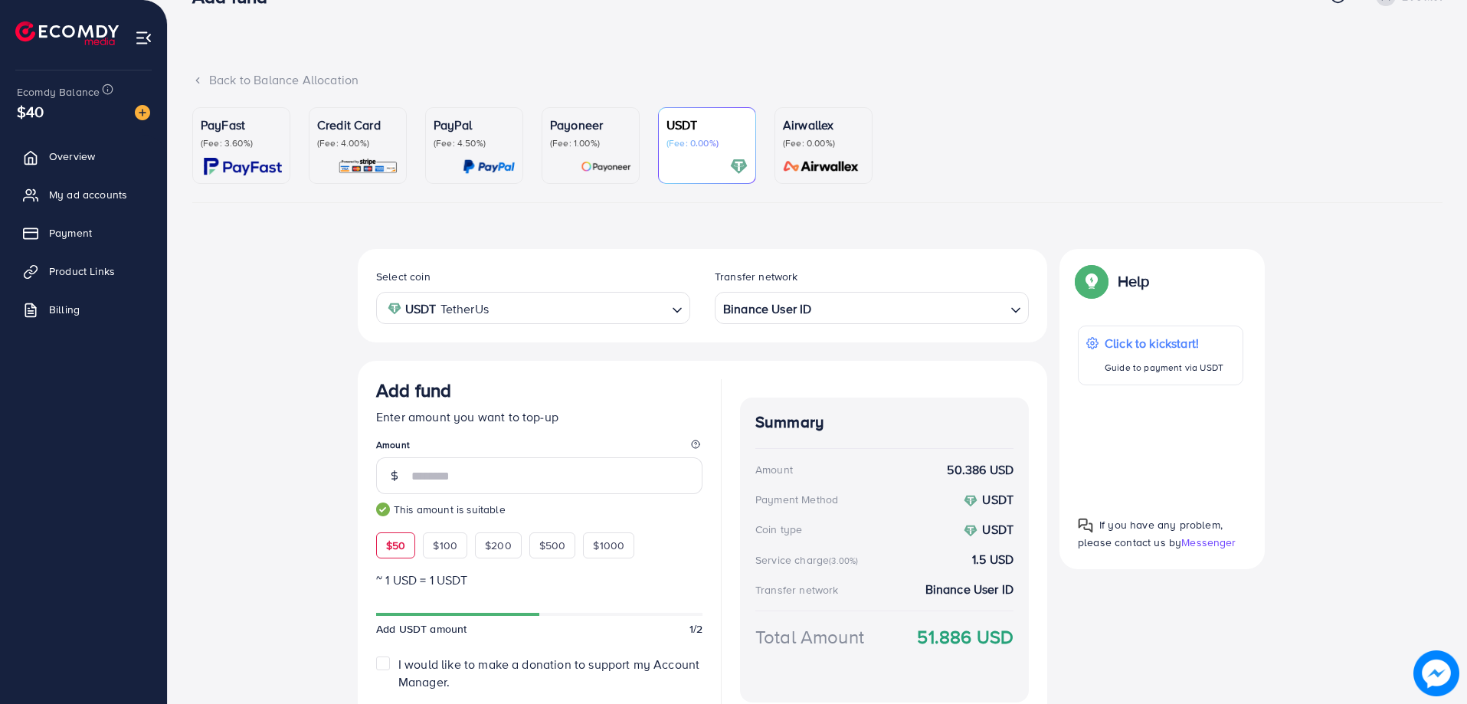
scroll to position [21, 0]
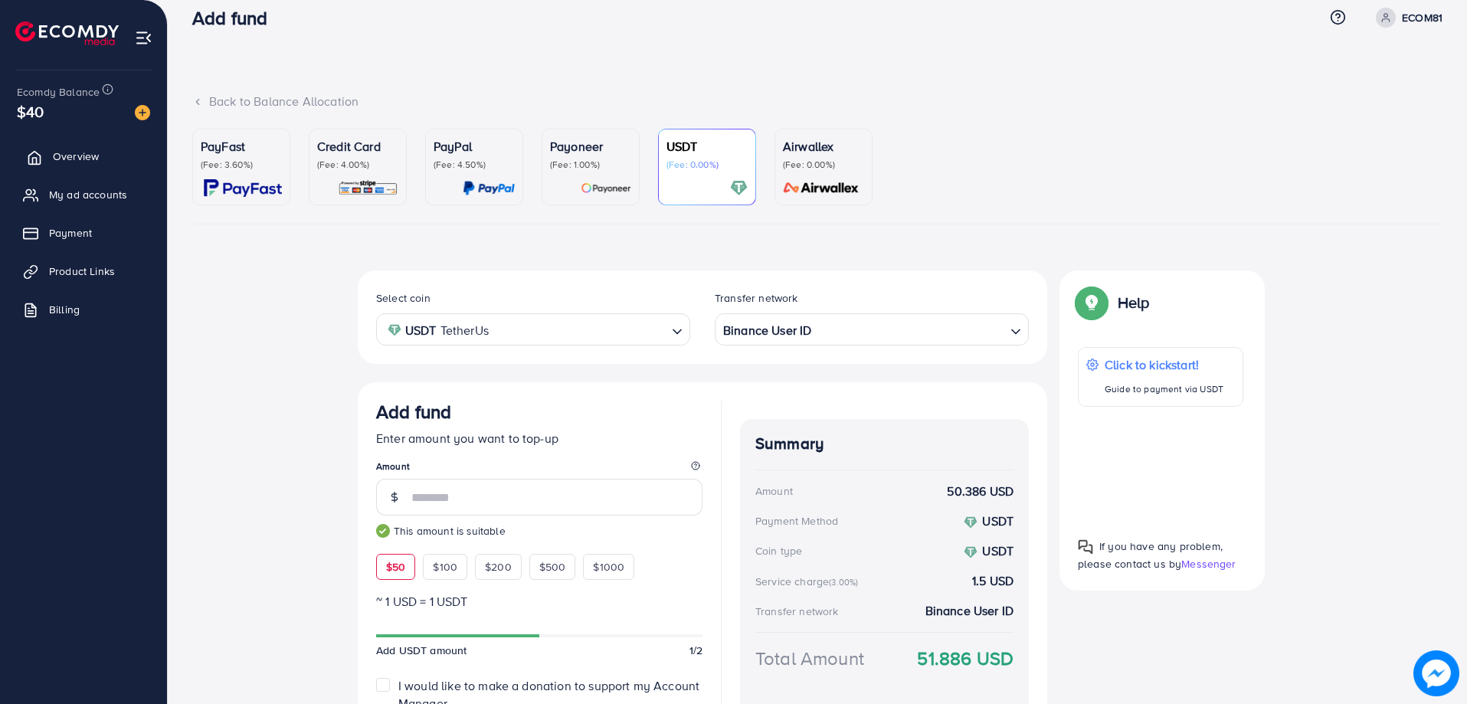
click at [80, 164] on span "Overview" at bounding box center [76, 156] width 46 height 15
